Goal: Communication & Community: Share content

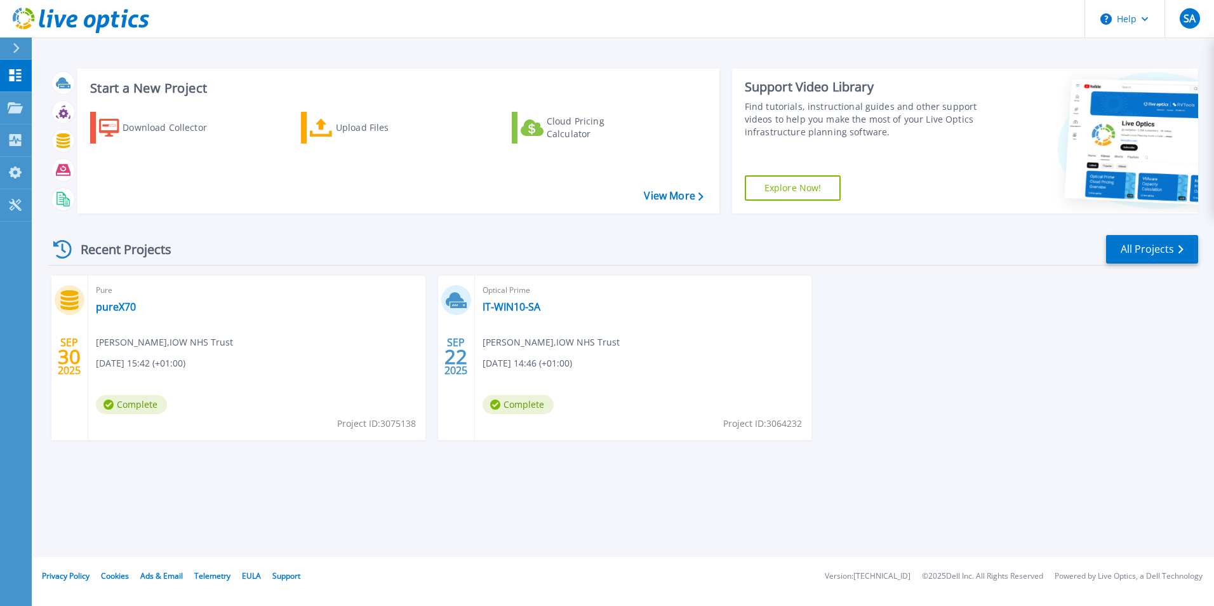
click at [624, 366] on div "Optical Prime IT-WIN10-SA [PERSON_NAME] , IOW NHS Trust [DATE] 14:46 (+01:00) C…" at bounding box center [643, 358] width 337 height 164
click at [499, 312] on link "IT-WIN10-SA" at bounding box center [512, 306] width 58 height 13
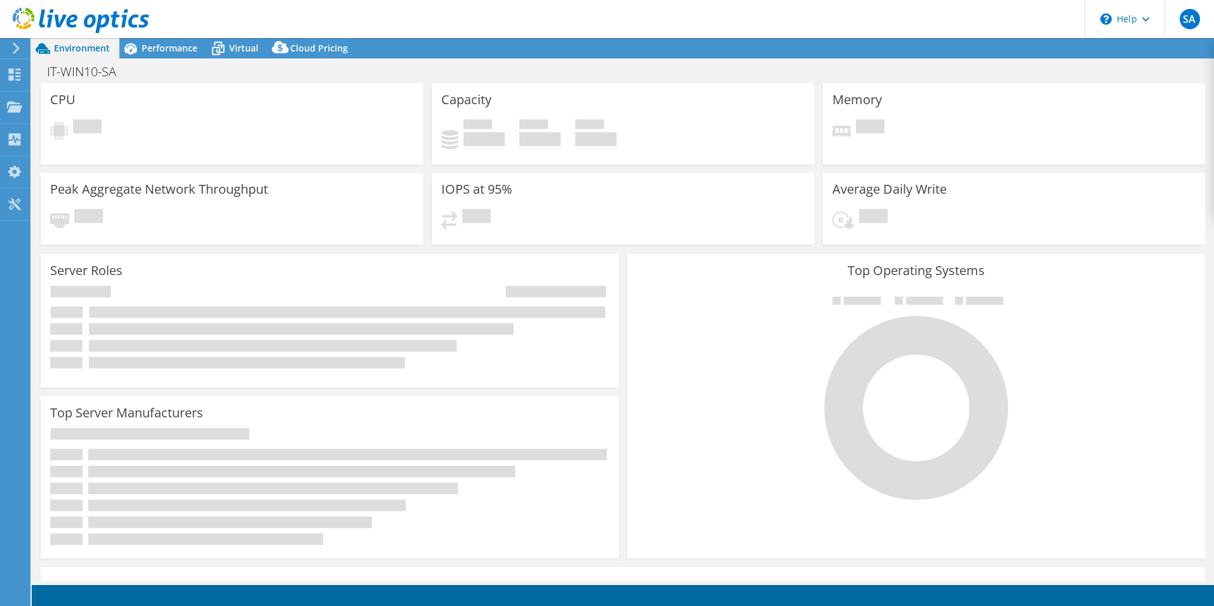
select select "EULondon"
select select "GBP"
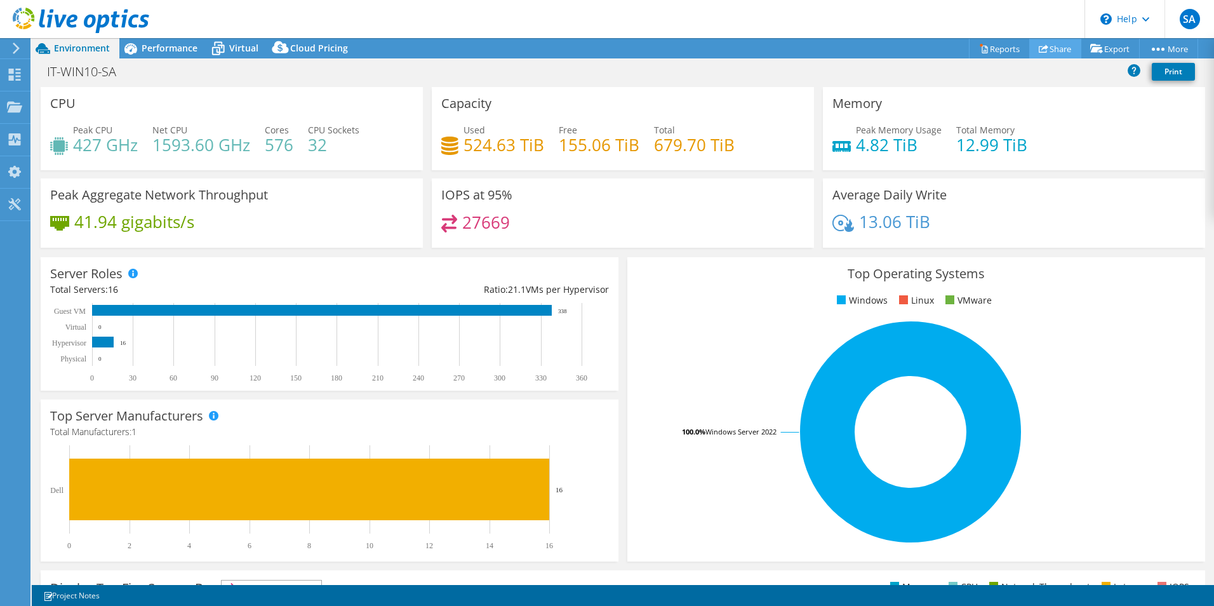
click at [1047, 46] on link "Share" at bounding box center [1055, 49] width 52 height 20
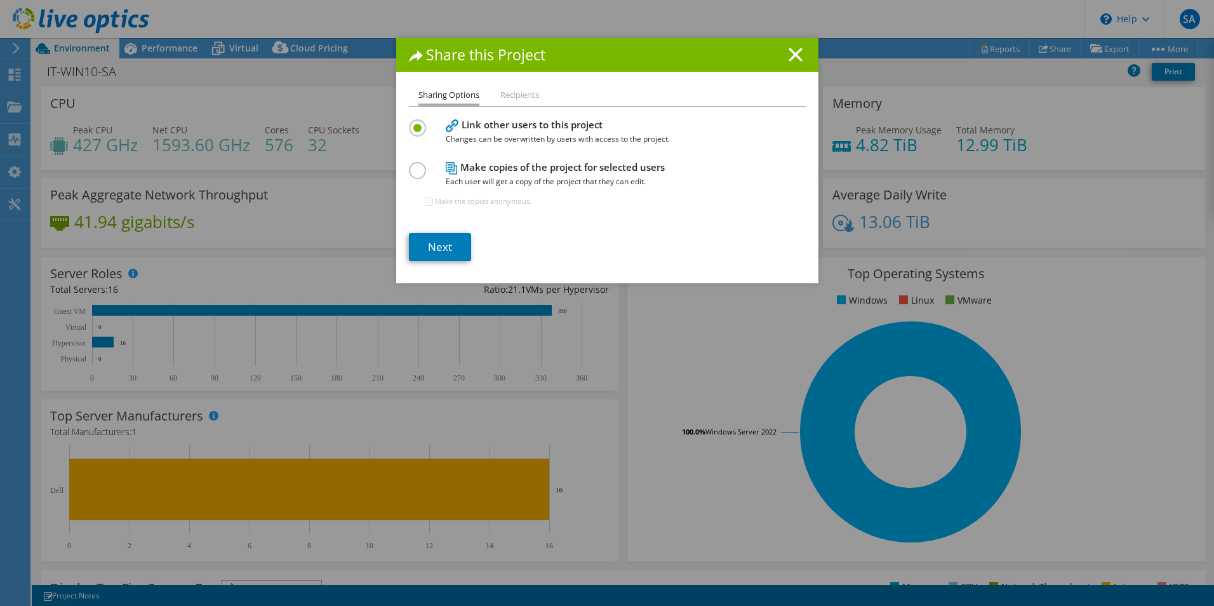
click at [519, 93] on li "Recipients" at bounding box center [519, 96] width 39 height 16
click at [513, 88] on li "Recipients" at bounding box center [519, 96] width 39 height 16
click at [432, 247] on link "Next" at bounding box center [440, 247] width 62 height 28
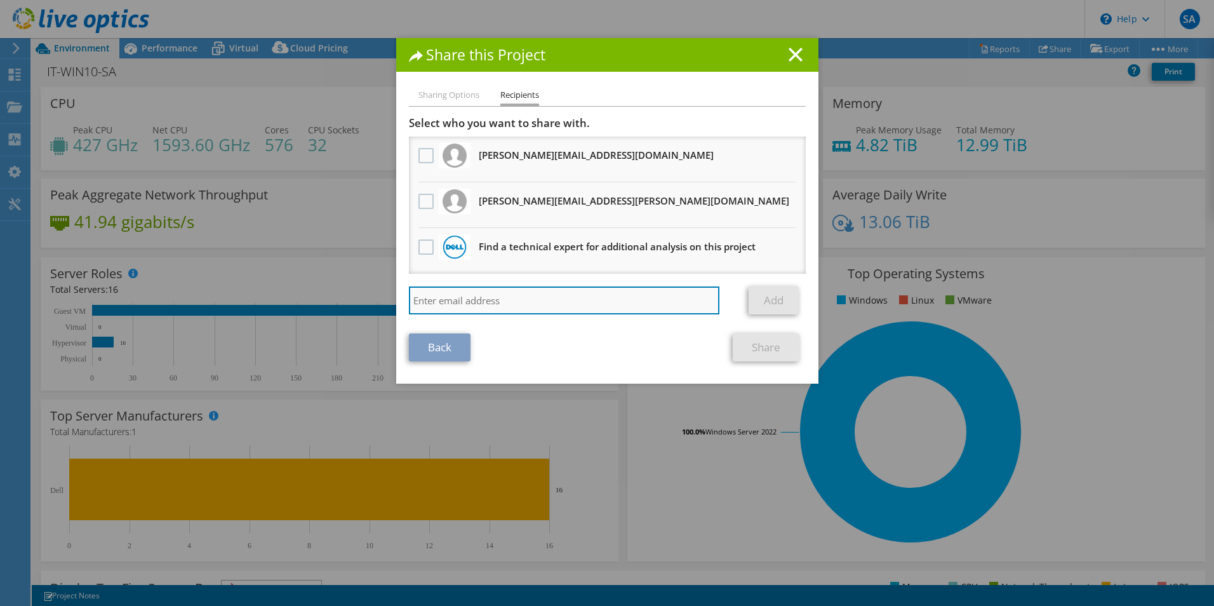
drag, startPoint x: 450, startPoint y: 310, endPoint x: 487, endPoint y: 306, distance: 37.0
click at [450, 310] on input "search" at bounding box center [564, 300] width 311 height 28
type input "nicoh.hallam1@"
drag, startPoint x: 490, startPoint y: 302, endPoint x: 526, endPoint y: 304, distance: 36.3
click at [490, 302] on input "nicoh.hallam1@" at bounding box center [564, 300] width 311 height 28
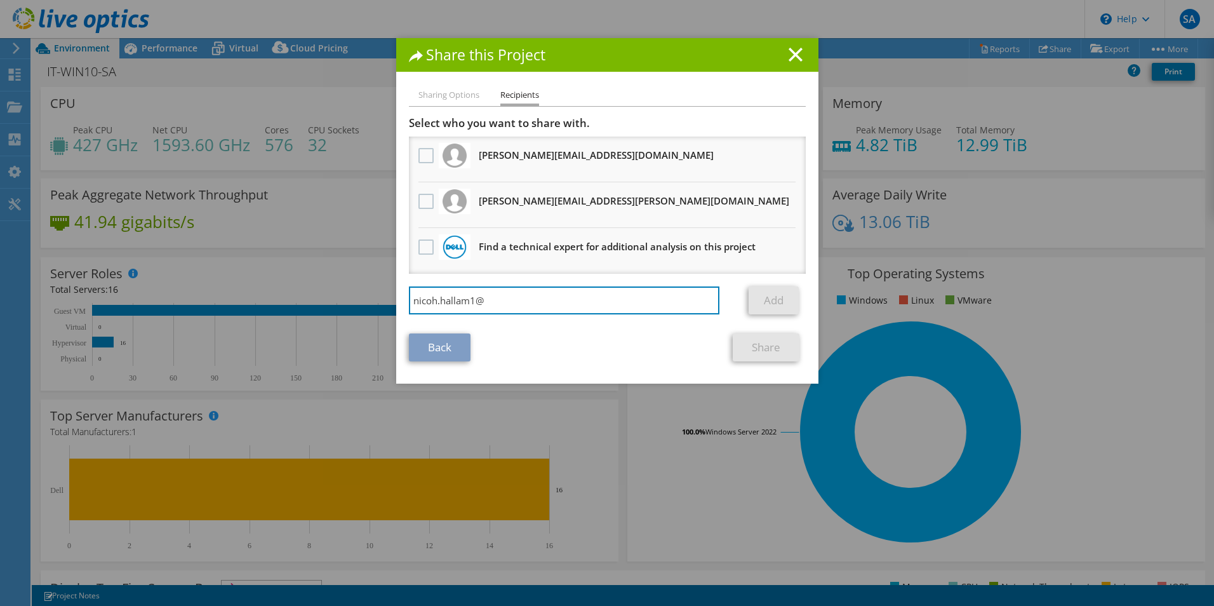
drag, startPoint x: 526, startPoint y: 304, endPoint x: 301, endPoint y: 293, distance: 225.1
click at [301, 293] on div "Share this Project Sharing Options Recipients Link other users to this project …" at bounding box center [607, 303] width 1214 height 530
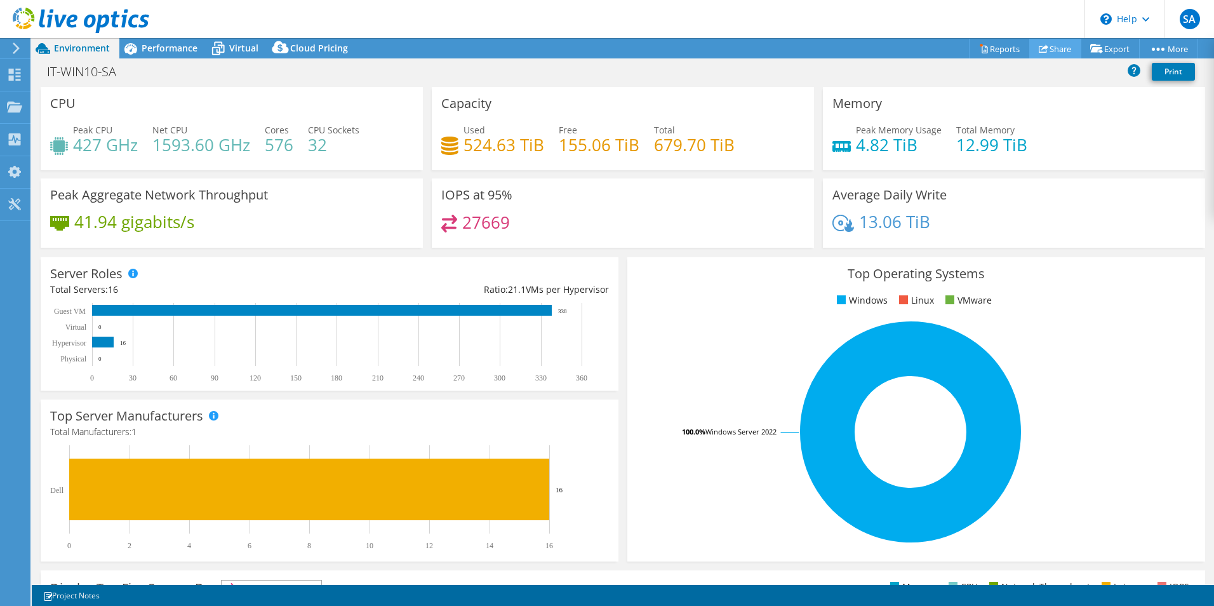
click at [1061, 48] on link "Share" at bounding box center [1055, 49] width 52 height 20
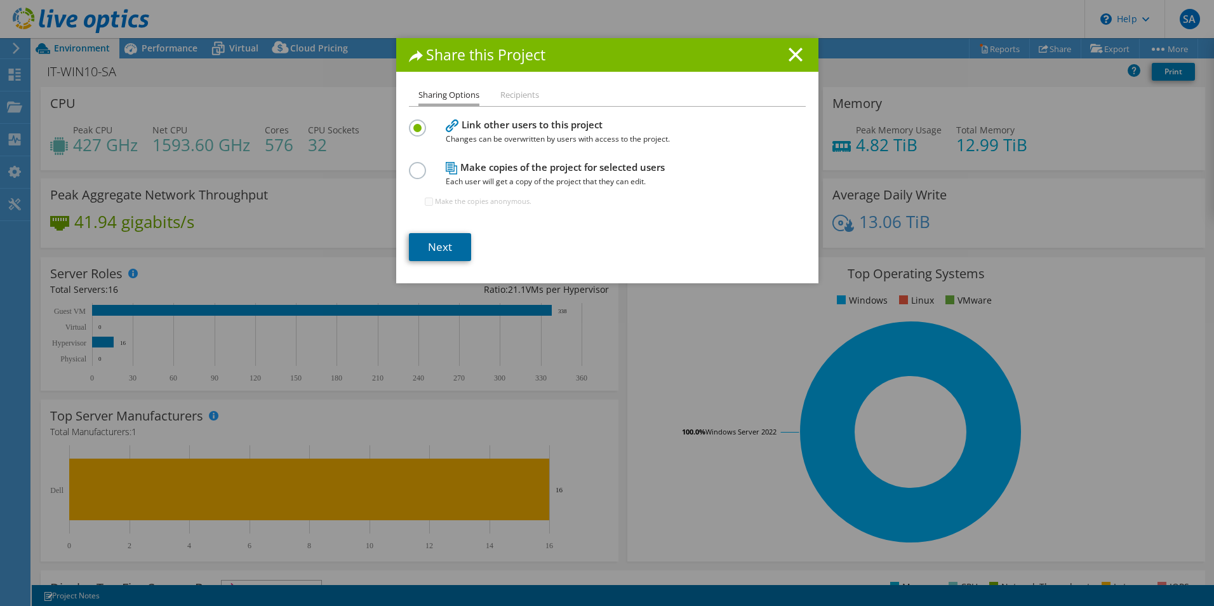
click at [436, 243] on link "Next" at bounding box center [440, 247] width 62 height 28
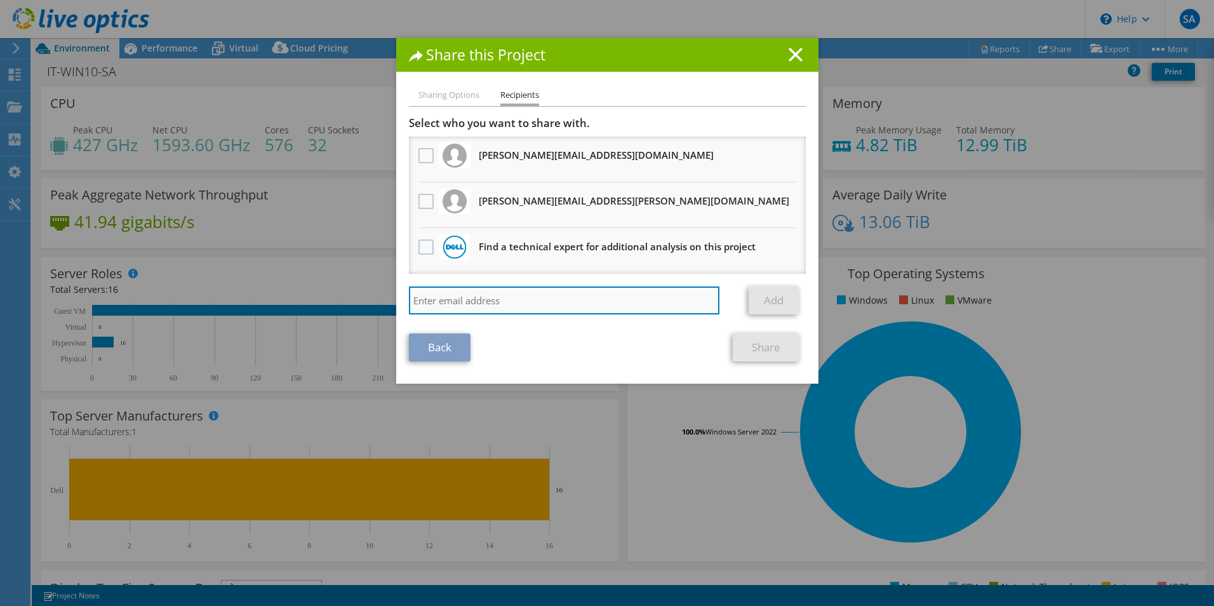
click at [456, 303] on input "search" at bounding box center [564, 300] width 311 height 28
paste input "nico.hallam@porthosp.nhs.uk"
type input "nico.hallam@porthosp.nhs.uk"
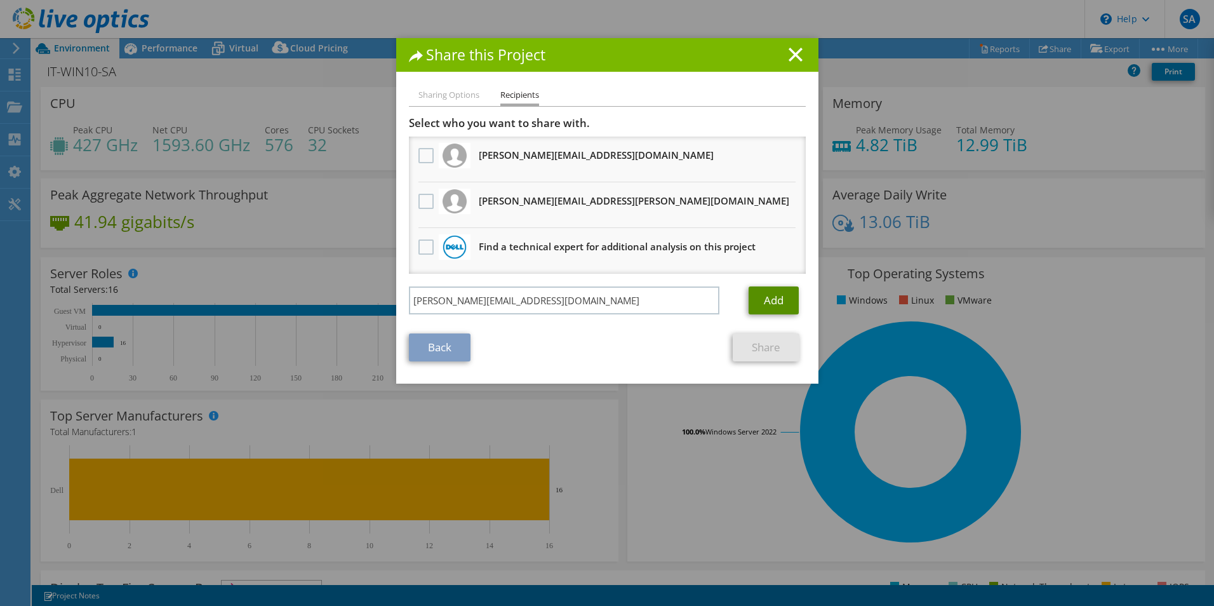
click at [779, 300] on link "Add" at bounding box center [774, 300] width 50 height 28
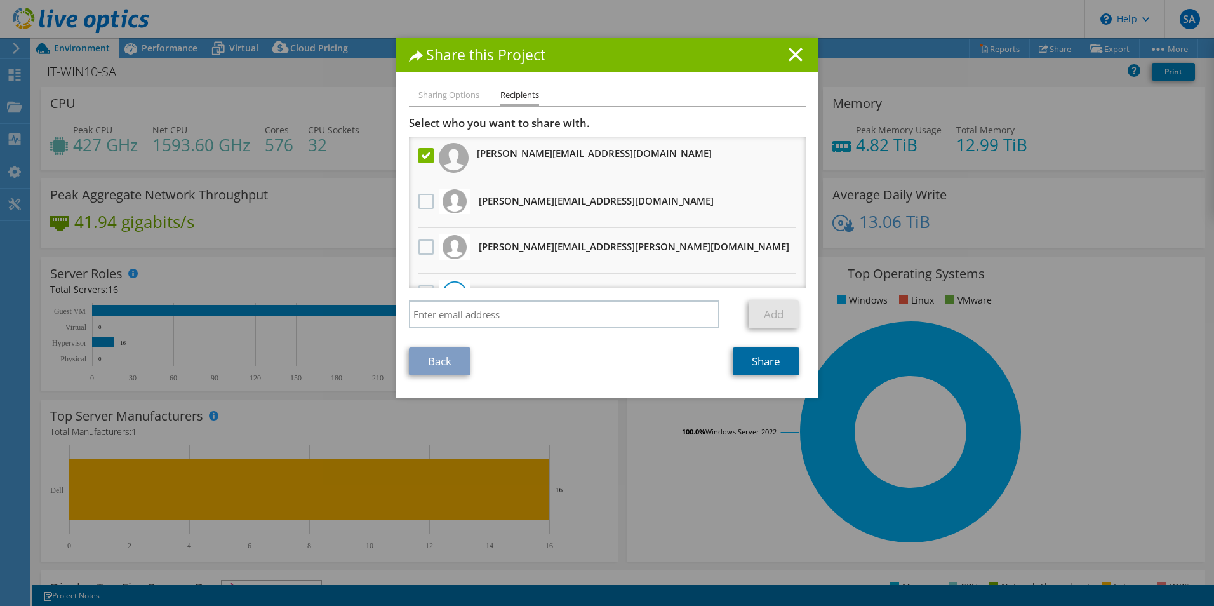
click at [758, 362] on link "Share" at bounding box center [766, 361] width 67 height 28
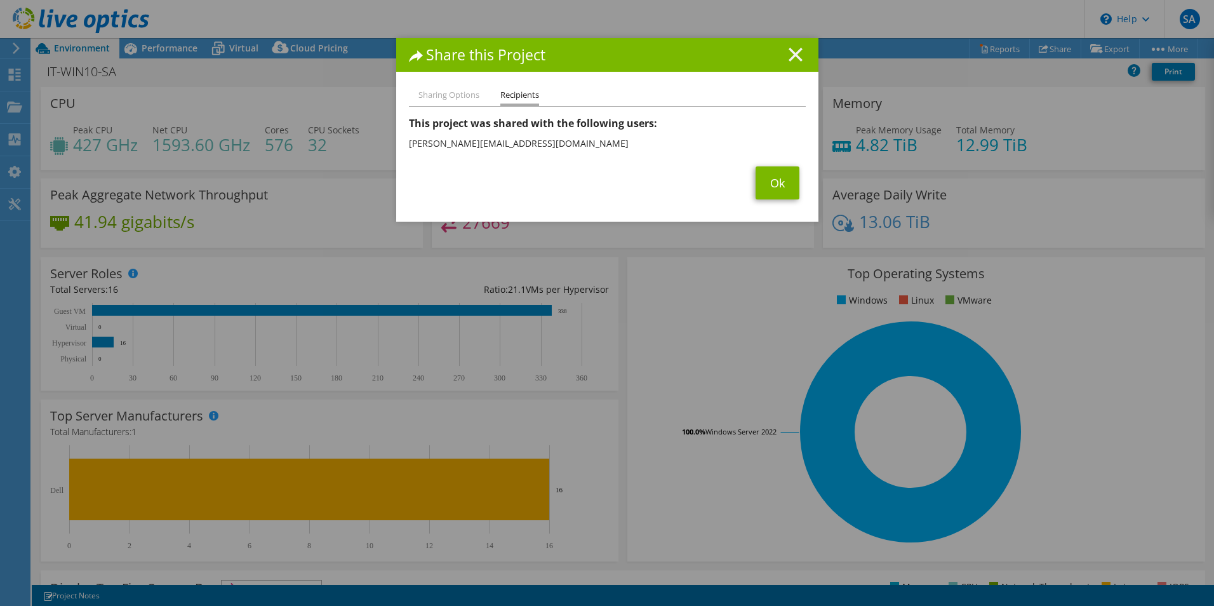
click at [789, 52] on line at bounding box center [795, 54] width 13 height 13
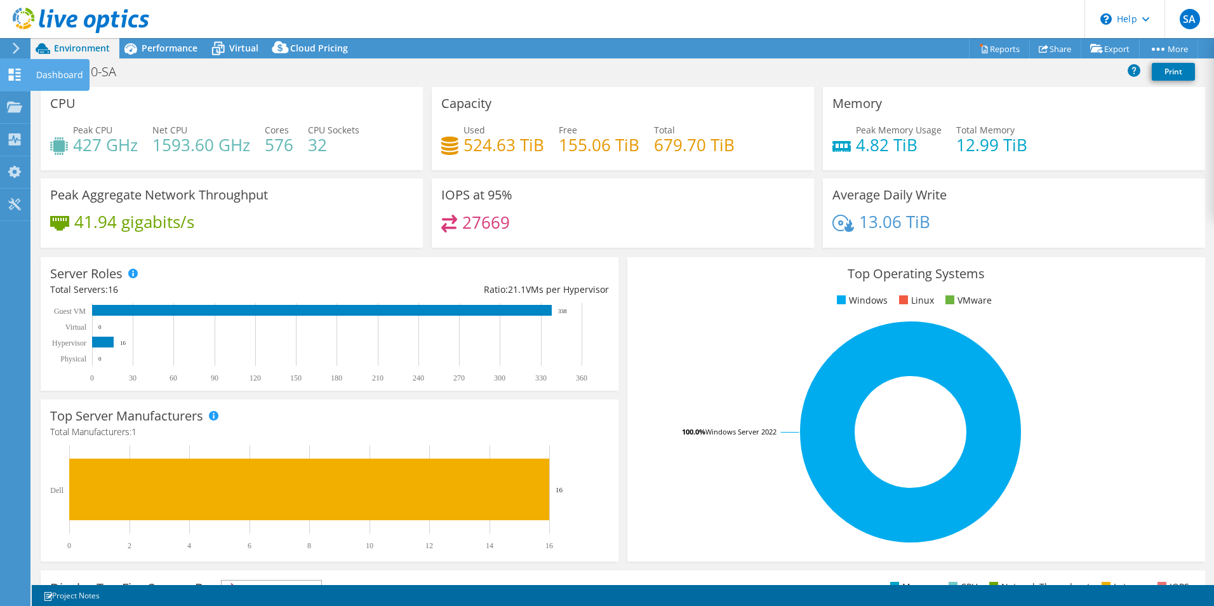
click at [11, 70] on use at bounding box center [15, 75] width 12 height 12
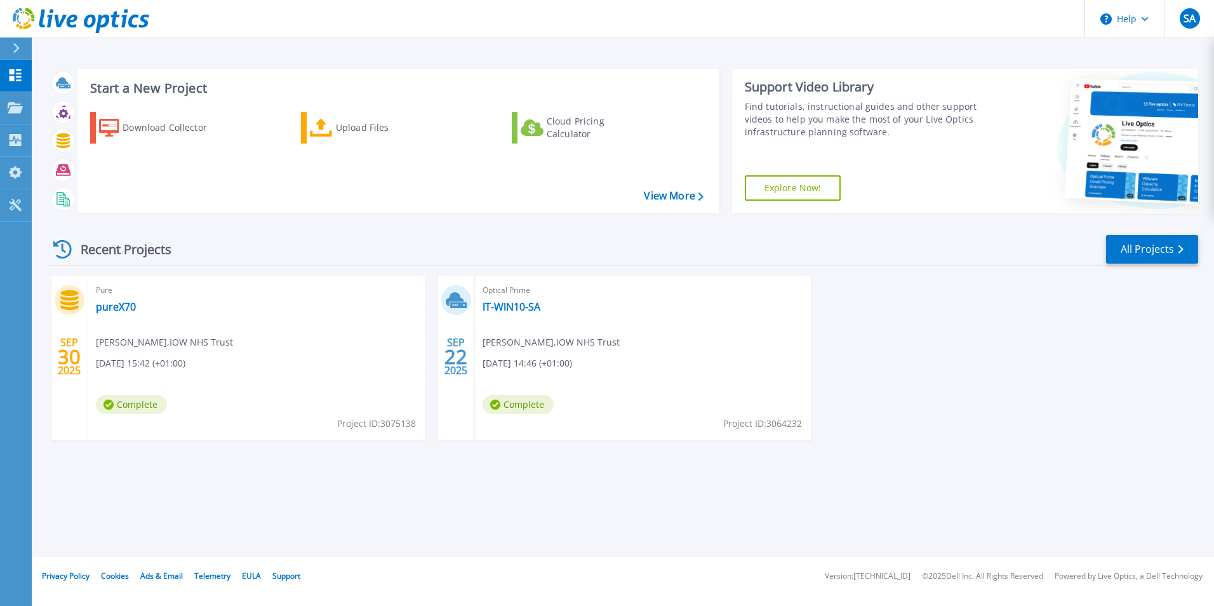
click at [170, 310] on div "Pure pureX70 Scott Allen , IOW NHS Trust 09/30/2025, 15:42 (+01:00) Complete Pr…" at bounding box center [256, 358] width 337 height 164
click at [124, 306] on link "pureX70" at bounding box center [116, 306] width 40 height 13
click at [276, 368] on div "Pure pureX70 [PERSON_NAME] , IOW NHS Trust [DATE] 15:42 (+01:00) Complete Proje…" at bounding box center [256, 358] width 337 height 164
click at [1165, 252] on link "All Projects" at bounding box center [1152, 249] width 92 height 29
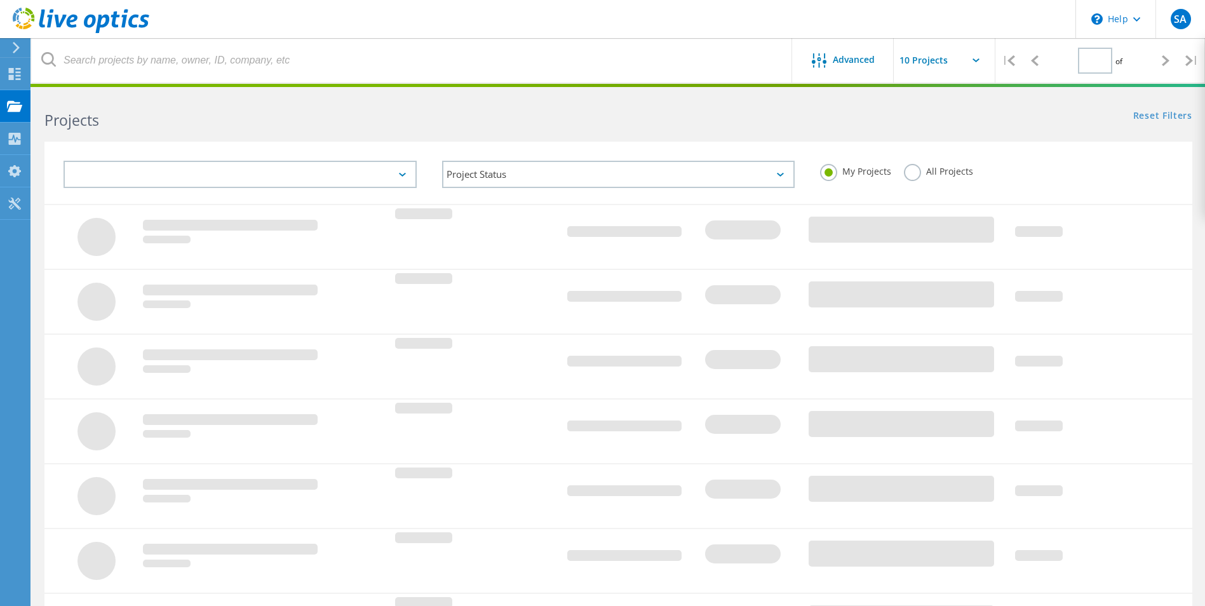
type input "1"
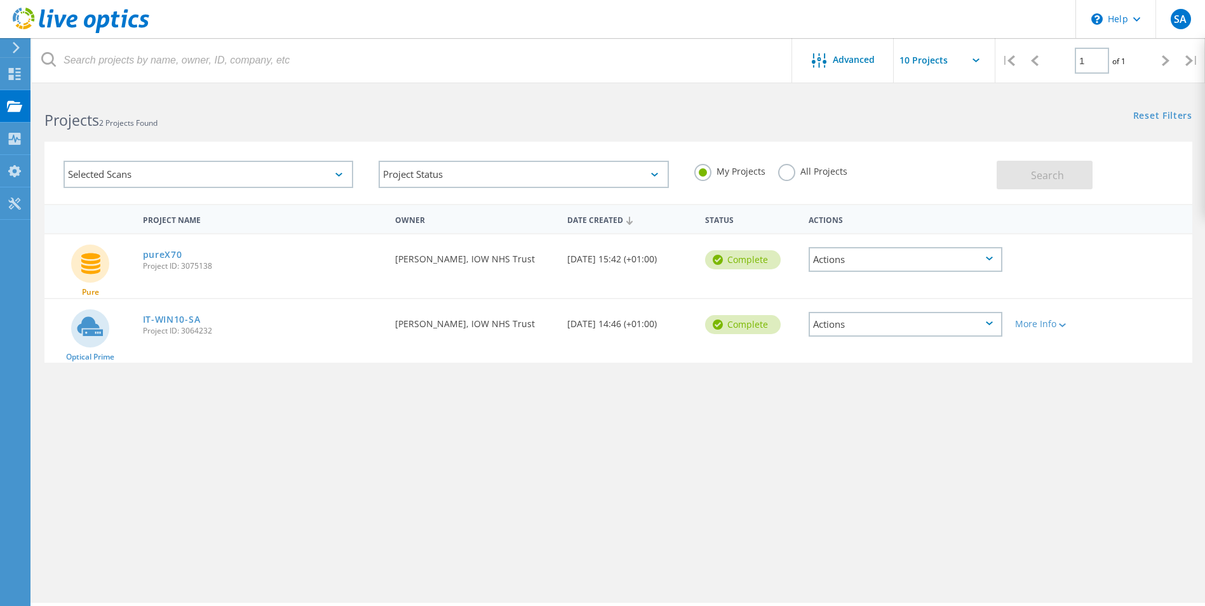
click at [989, 257] on icon at bounding box center [989, 259] width 7 height 4
click at [841, 283] on div "Share" at bounding box center [905, 279] width 191 height 20
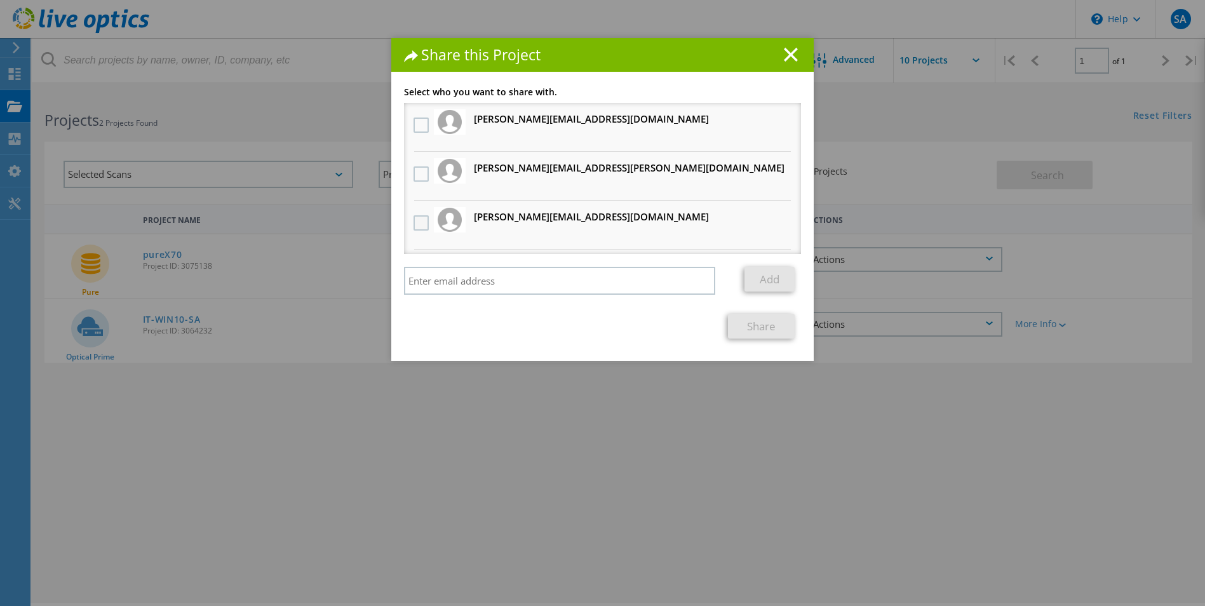
click at [413, 224] on label at bounding box center [422, 222] width 18 height 15
click at [0, 0] on input "checkbox" at bounding box center [0, 0] width 0 height 0
click at [753, 325] on link "Share" at bounding box center [761, 326] width 67 height 25
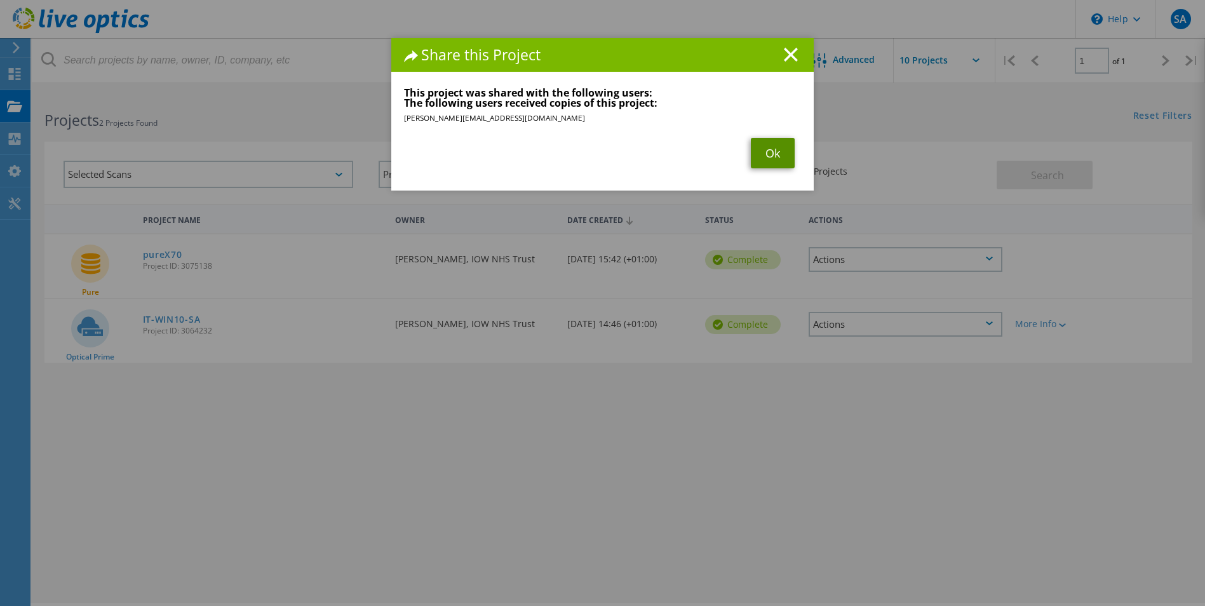
click at [768, 149] on link "Ok" at bounding box center [773, 153] width 44 height 30
